Goal: Task Accomplishment & Management: Manage account settings

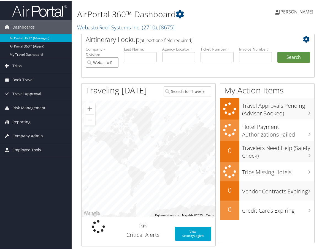
click at [113, 62] on input "Webasto Roof Systems Inc." at bounding box center [102, 62] width 33 height 10
click at [139, 58] on input "text" at bounding box center [140, 56] width 33 height 10
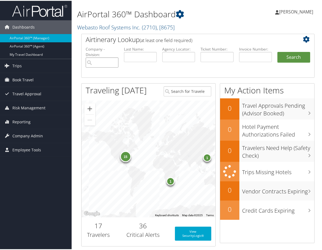
click at [107, 65] on input "search" at bounding box center [102, 62] width 33 height 10
click at [141, 58] on input "text" at bounding box center [140, 56] width 33 height 10
type input "carpenter"
click at [277, 51] on button "Search" at bounding box center [293, 56] width 33 height 11
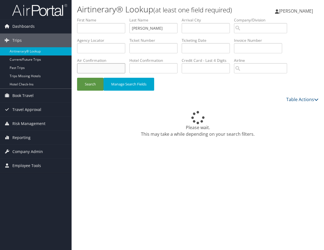
paste input "HOGHAJ"
type input "HOGHAJ"
drag, startPoint x: 160, startPoint y: 29, endPoint x: 81, endPoint y: 28, distance: 79.8
click at [82, 17] on ul "First Name Last Name [PERSON_NAME] Departure City Arrival City Company/Division…" at bounding box center [197, 17] width 241 height 0
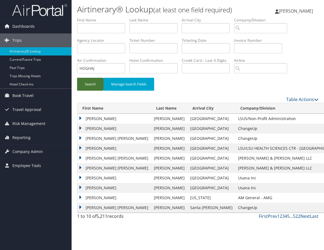
click at [95, 83] on button "Search" at bounding box center [90, 84] width 26 height 13
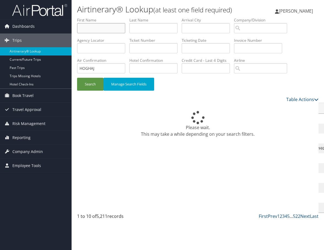
click at [102, 29] on input "text" at bounding box center [101, 28] width 48 height 10
type input "mariko"
click at [77, 78] on button "Search" at bounding box center [90, 84] width 26 height 13
click at [100, 84] on button "Search" at bounding box center [90, 84] width 26 height 13
click at [92, 86] on button "Search" at bounding box center [90, 84] width 26 height 13
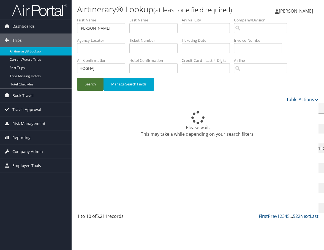
click at [92, 86] on button "Search" at bounding box center [90, 84] width 26 height 13
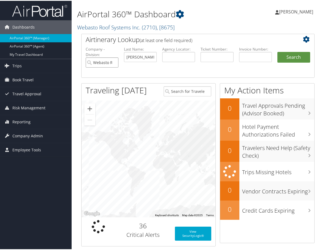
click at [112, 63] on input "Webasto Roof Systems Inc." at bounding box center [102, 62] width 33 height 10
click at [287, 60] on button "Search" at bounding box center [293, 56] width 33 height 11
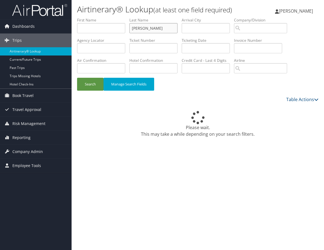
drag, startPoint x: 161, startPoint y: 32, endPoint x: 79, endPoint y: 32, distance: 81.7
click at [79, 17] on ul "First Name Last Name carpenter Departure City Arrival City Company/Division Air…" at bounding box center [197, 17] width 241 height 0
click at [112, 27] on input "text" at bounding box center [101, 28] width 48 height 10
type input "[PERSON_NAME]"
click at [114, 66] on input "text" at bounding box center [101, 68] width 48 height 10
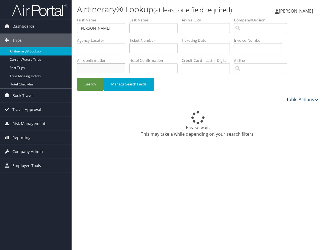
paste input "HOGHAJ"
type input "HOGHAJ"
click at [94, 84] on button "Search" at bounding box center [90, 84] width 26 height 13
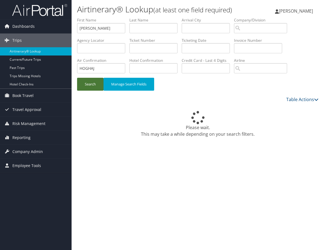
click at [94, 84] on button "Search" at bounding box center [90, 84] width 26 height 13
click at [39, 50] on link "Airtinerary® Lookup" at bounding box center [36, 51] width 72 height 8
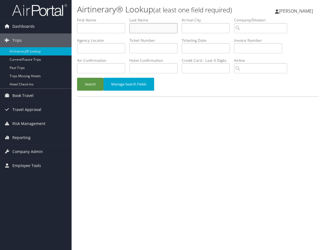
click at [145, 29] on input "text" at bounding box center [153, 28] width 48 height 10
click at [103, 67] on input "text" at bounding box center [101, 68] width 48 height 10
paste input "HOGHAJ"
type input "HOGHAJ"
click at [92, 87] on button "Search" at bounding box center [90, 84] width 26 height 13
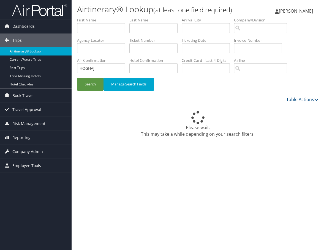
click at [131, 169] on div "Airtinerary® Lookup (at least one field required) Mary Duffy Mary Duffy My Sett…" at bounding box center [198, 125] width 252 height 250
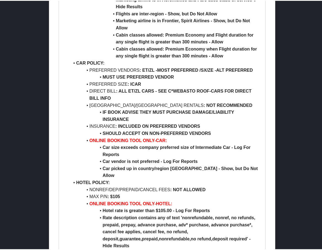
scroll to position [660, 0]
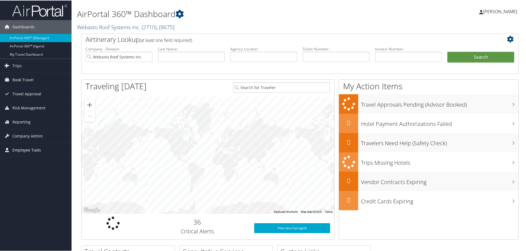
click at [31, 148] on span "Employee Tools" at bounding box center [26, 149] width 29 height 14
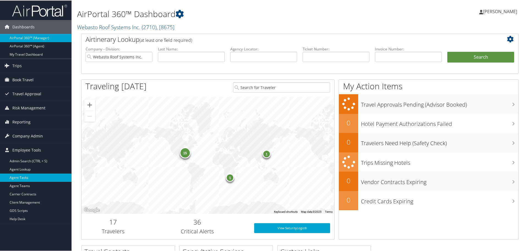
click at [23, 179] on link "Agent Tasks" at bounding box center [36, 177] width 72 height 8
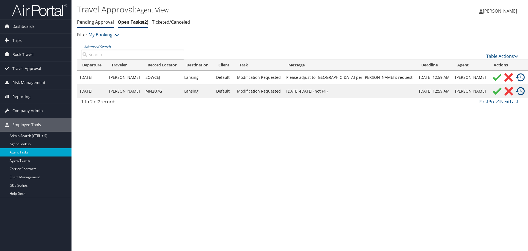
click at [89, 25] on link "Pending Approval" at bounding box center [95, 22] width 37 height 6
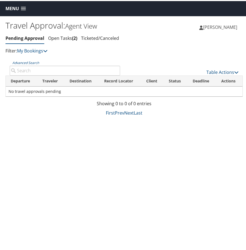
click at [213, 158] on div "Travel Approval: Agent View Pending Approval Open Tasks 2 Ticketed/Canceled Pen…" at bounding box center [124, 140] width 248 height 250
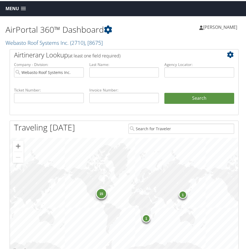
drag, startPoint x: 223, startPoint y: 169, endPoint x: 129, endPoint y: 96, distance: 119.7
click at [223, 169] on div "15 1 1" at bounding box center [124, 195] width 229 height 117
